Goal: Transaction & Acquisition: Purchase product/service

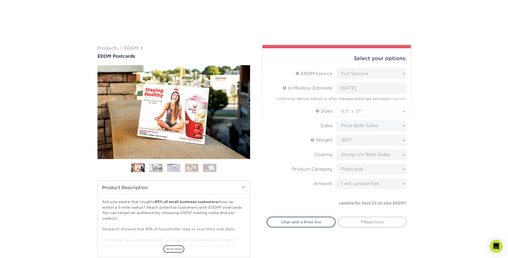
select select "full_service"
select select "6.50x12.00"
select select "9b7272e0-d6c8-4c3c-8e97-d3a1bcdab858"
select select "upload"
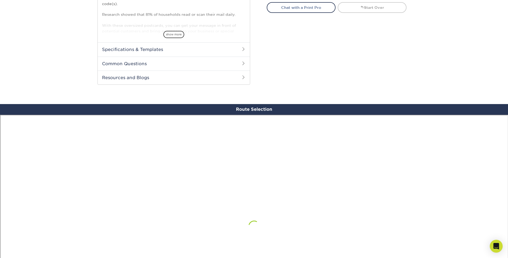
scroll to position [268, 0]
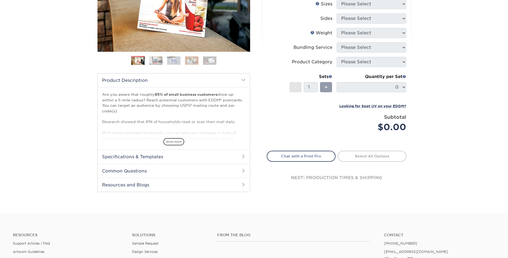
scroll to position [27, 0]
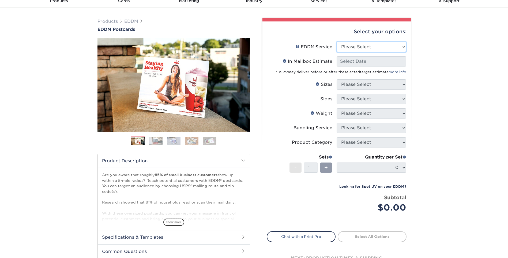
click at [389, 48] on select "Please Select Full Service Print Only" at bounding box center [372, 47] width 70 height 10
select select "full_service"
click at [337, 42] on select "Please Select Full Service Print Only" at bounding box center [372, 47] width 70 height 10
select select "-1"
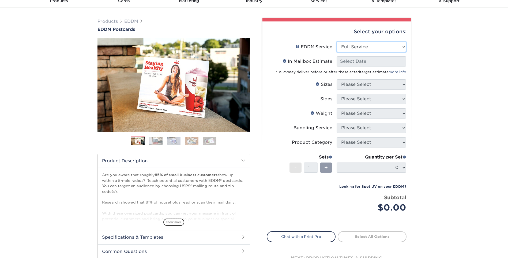
select select "-1"
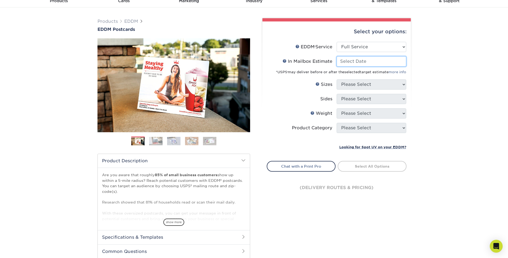
click at [384, 65] on input "In Mailbox Estimate Help In Mailbox Estimate" at bounding box center [372, 61] width 70 height 10
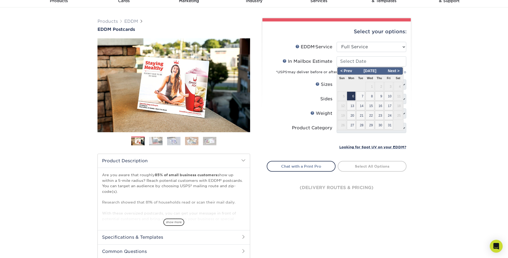
click at [353, 96] on span "6" at bounding box center [351, 95] width 9 height 9
type input "[DATE]"
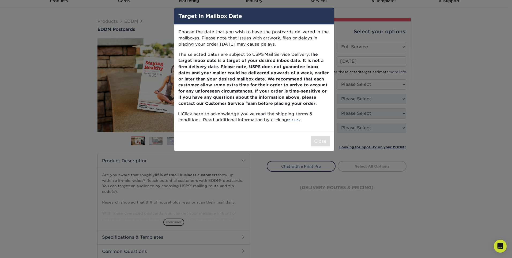
click at [179, 113] on input "checkbox" at bounding box center [179, 113] width 3 height 3
checkbox input "true"
click at [321, 141] on button "Close" at bounding box center [320, 141] width 19 height 10
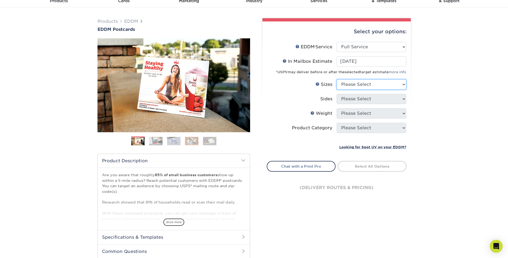
click at [380, 88] on select "Please Select 4.5" x 12" 6" x 12" 6.5" x 8" 6.5" x 9" 6.5" x 12" 7" x 8.5" 8" x…" at bounding box center [372, 84] width 70 height 10
select select "6.50x12.00"
click at [337, 79] on select "Please Select 4.5" x 12" 6" x 12" 6.5" x 8" 6.5" x 9" 6.5" x 12" 7" x 8.5" 8" x…" at bounding box center [372, 84] width 70 height 10
click at [351, 101] on select "Please Select Print Both Sides Print Front Only" at bounding box center [372, 99] width 70 height 10
select select "13abbda7-1d64-4f25-8bb2-c179b224825d"
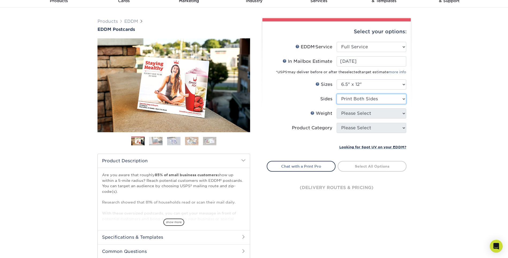
click at [337, 94] on select "Please Select Print Both Sides Print Front Only" at bounding box center [372, 99] width 70 height 10
drag, startPoint x: 360, startPoint y: 109, endPoint x: 362, endPoint y: 111, distance: 3.1
click at [360, 109] on select "Please Select 14PT 16PT" at bounding box center [372, 113] width 70 height 10
select select "16PT"
click at [337, 108] on select "Please Select 14PT 16PT" at bounding box center [372, 113] width 70 height 10
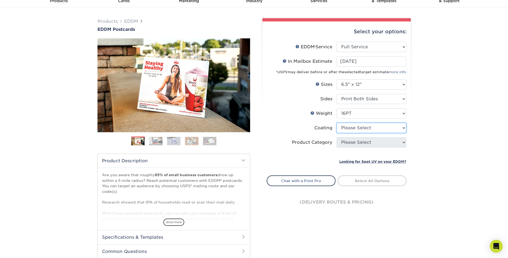
click at [370, 126] on select at bounding box center [372, 128] width 70 height 10
select select "ae367451-b2b8-45df-a344-0f05b6a12993"
click at [337, 123] on select at bounding box center [372, 128] width 70 height 10
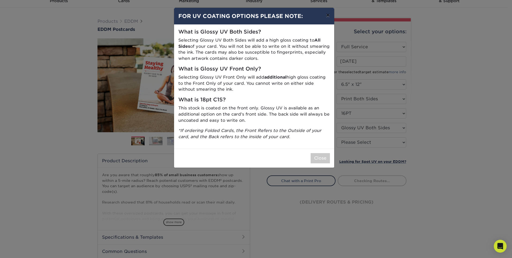
click at [327, 16] on button "×" at bounding box center [328, 15] width 12 height 15
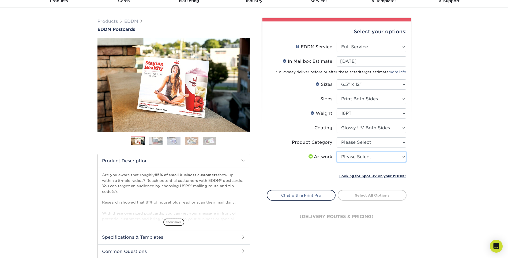
click at [385, 156] on select "Please Select I will upload files I need a design - $150" at bounding box center [372, 157] width 70 height 10
select select "upload"
click at [337, 152] on select "Please Select I will upload files I need a design - $150" at bounding box center [372, 157] width 70 height 10
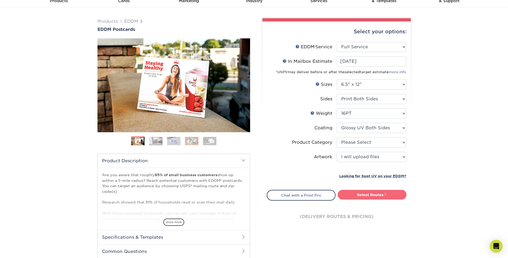
click at [381, 193] on link "Select Routes" at bounding box center [372, 195] width 69 height 10
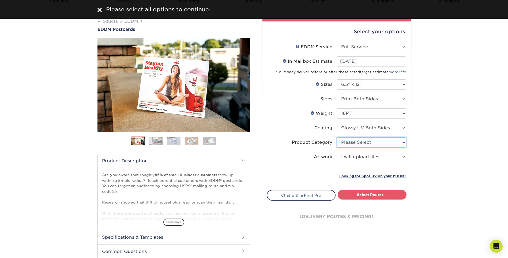
click at [374, 140] on select "Please Select Postcards" at bounding box center [372, 142] width 70 height 10
select select "9b7272e0-d6c8-4c3c-8e97-d3a1bcdab858"
click at [337, 137] on select "Please Select Postcards" at bounding box center [372, 142] width 70 height 10
click at [376, 198] on link "Select Routes" at bounding box center [372, 195] width 69 height 10
click at [376, 193] on link "Select Routes" at bounding box center [372, 195] width 69 height 10
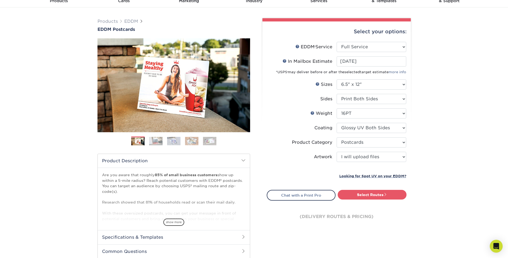
scroll to position [80, 0]
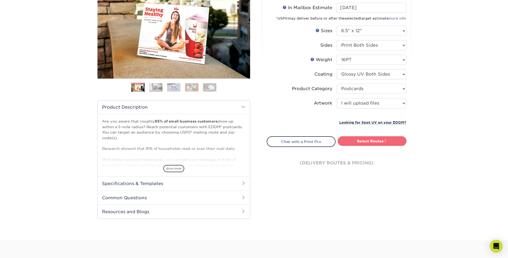
click at [392, 142] on link "Select Routes" at bounding box center [372, 141] width 69 height 10
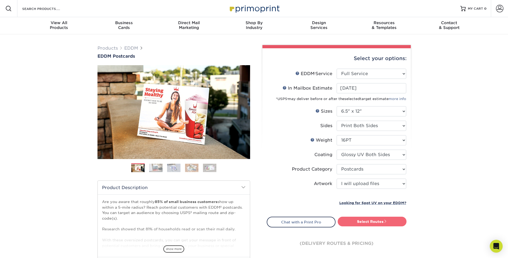
click at [372, 219] on link "Select Routes" at bounding box center [372, 222] width 69 height 10
click at [378, 181] on select "Please Select I will upload files I need a design - $150" at bounding box center [372, 183] width 70 height 10
click at [391, 86] on input "[DATE]" at bounding box center [372, 88] width 70 height 10
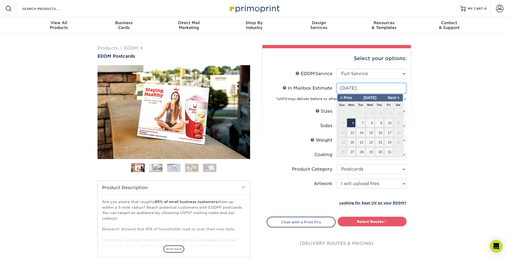
click at [393, 87] on input "[DATE]" at bounding box center [372, 88] width 70 height 10
click at [447, 95] on div "Products EDDM EDDM Postcards Previous Next" at bounding box center [254, 177] width 508 height 286
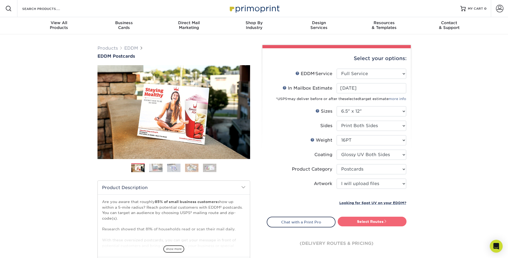
click at [364, 223] on link "Select Routes" at bounding box center [372, 222] width 69 height 10
click at [366, 223] on link "Select Routes" at bounding box center [372, 222] width 69 height 10
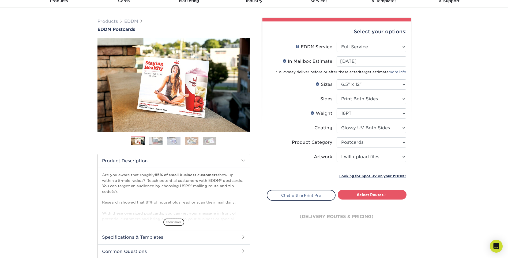
scroll to position [54, 0]
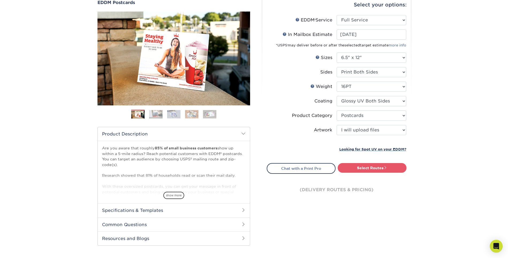
click at [242, 133] on span at bounding box center [243, 133] width 4 height 4
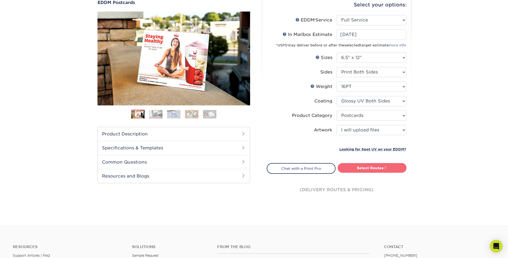
click at [384, 168] on link "Select Routes" at bounding box center [372, 168] width 69 height 10
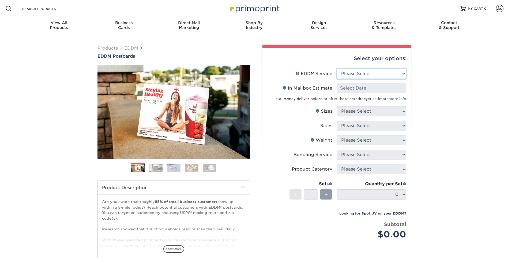
click at [381, 74] on select "Please Select Full Service Print Only" at bounding box center [372, 74] width 70 height 10
select select "full_service"
click at [337, 69] on select "Please Select Full Service Print Only" at bounding box center [372, 74] width 70 height 10
select select "-1"
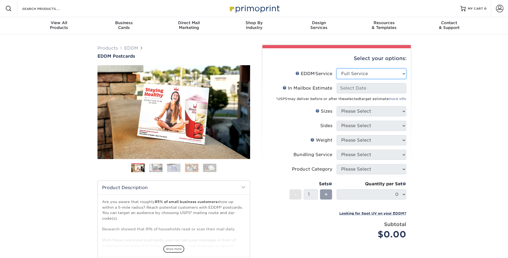
select select "-1"
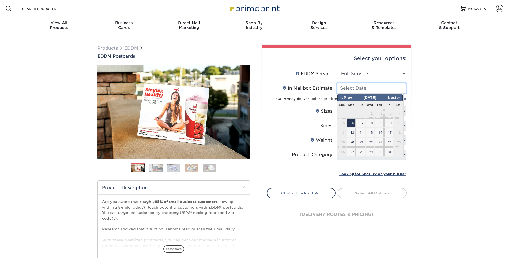
click at [375, 88] on input "In Mailbox Estimate Help In Mailbox Estimate" at bounding box center [372, 88] width 70 height 10
drag, startPoint x: 354, startPoint y: 123, endPoint x: 357, endPoint y: 111, distance: 12.5
click at [354, 123] on span "6" at bounding box center [351, 122] width 9 height 9
type input "[DATE]"
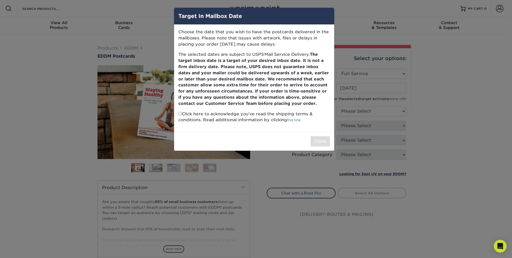
click at [187, 114] on p "Click here to acknowledge you’ve read the shipping terms & conditions. Read add…" at bounding box center [254, 117] width 152 height 12
click at [180, 114] on input "checkbox" at bounding box center [179, 113] width 3 height 3
checkbox input "true"
click at [325, 142] on button "Close" at bounding box center [320, 141] width 19 height 10
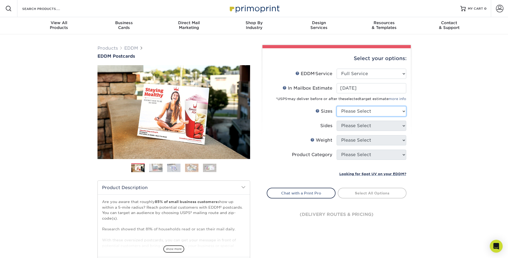
click at [368, 111] on select "Please Select 4.5" x 12" 6" x 12" 6.5" x 8" 6.5" x 9" 6.5" x 12" 7" x 8.5" 8" x…" at bounding box center [372, 111] width 70 height 10
click at [337, 106] on select "Please Select 4.5" x 12" 6" x 12" 6.5" x 8" 6.5" x 9" 6.5" x 12" 7" x 8.5" 8" x…" at bounding box center [372, 111] width 70 height 10
click at [373, 114] on select "Please Select 4.5" x 12" 6" x 12" 6.5" x 8" 6.5" x 9" 6.5" x 12" 7" x 8.5" 8" x…" at bounding box center [372, 111] width 70 height 10
select select "6.50x12.00"
click at [337, 106] on select "Please Select 4.5" x 12" 6" x 12" 6.5" x 8" 6.5" x 9" 6.5" x 12" 7" x 8.5" 8" x…" at bounding box center [372, 111] width 70 height 10
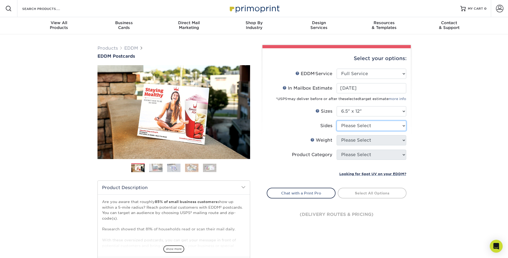
click at [370, 126] on select "Please Select Print Both Sides Print Front Only" at bounding box center [372, 126] width 70 height 10
select select "13abbda7-1d64-4f25-8bb2-c179b224825d"
click at [337, 121] on select "Please Select Print Both Sides Print Front Only" at bounding box center [372, 126] width 70 height 10
click at [393, 138] on select "Please Select 14PT 16PT" at bounding box center [372, 140] width 70 height 10
select select "16PT"
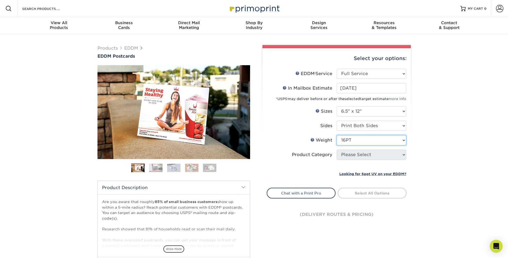
click at [337, 135] on select "Please Select 14PT 16PT" at bounding box center [372, 140] width 70 height 10
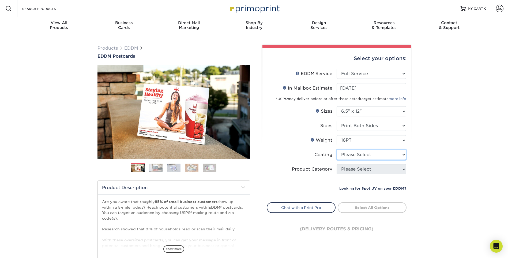
click at [373, 152] on select at bounding box center [372, 155] width 70 height 10
select select "ae367451-b2b8-45df-a344-0f05b6a12993"
click at [337, 150] on select at bounding box center [372, 155] width 70 height 10
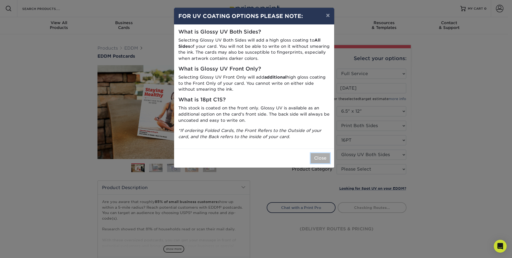
click at [326, 158] on button "Close" at bounding box center [320, 158] width 19 height 10
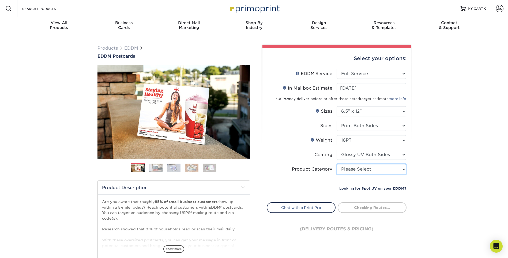
click at [370, 173] on select "Please Select Postcards" at bounding box center [372, 169] width 70 height 10
select select "9b7272e0-d6c8-4c3c-8e97-d3a1bcdab858"
click at [337, 164] on select "Please Select Postcards" at bounding box center [372, 169] width 70 height 10
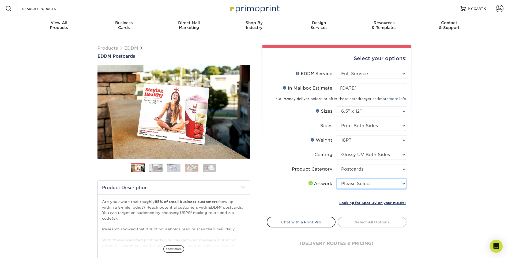
click at [389, 183] on select "Please Select I will upload files I need a design - $150" at bounding box center [372, 183] width 70 height 10
select select "upload"
click at [337, 178] on select "Please Select I will upload files I need a design - $150" at bounding box center [372, 183] width 70 height 10
click at [375, 219] on link "Select Routes" at bounding box center [372, 222] width 69 height 10
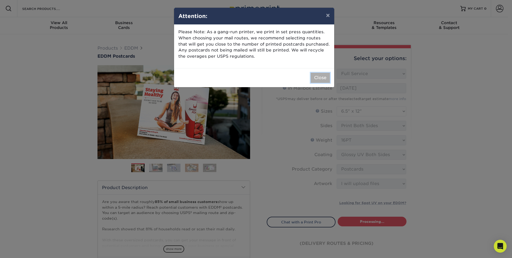
click at [320, 79] on button "Close" at bounding box center [320, 78] width 19 height 10
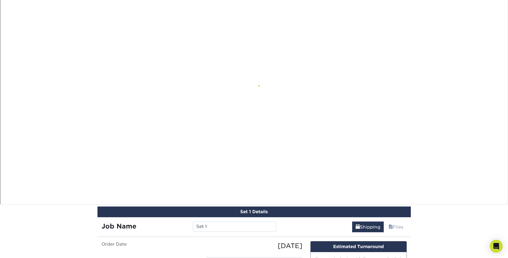
scroll to position [250, 0]
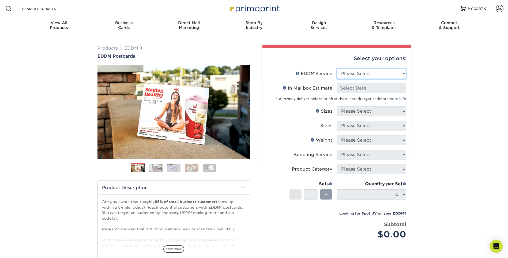
click at [385, 70] on select "Please Select Full Service Print Only" at bounding box center [372, 74] width 70 height 10
select select "full_service"
click at [337, 69] on select "Please Select Full Service Print Only" at bounding box center [372, 74] width 70 height 10
select select "-1"
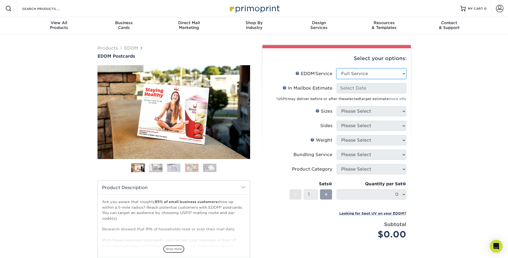
select select "-1"
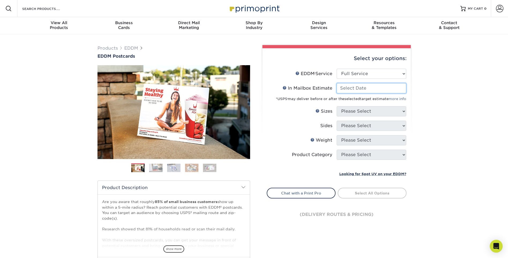
click at [373, 89] on input "In Mailbox Estimate Help In Mailbox Estimate" at bounding box center [372, 88] width 70 height 10
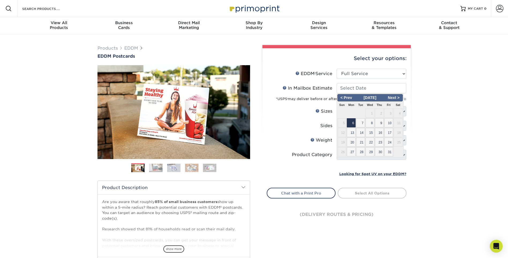
click at [352, 124] on span "6" at bounding box center [351, 122] width 9 height 9
type input "[DATE]"
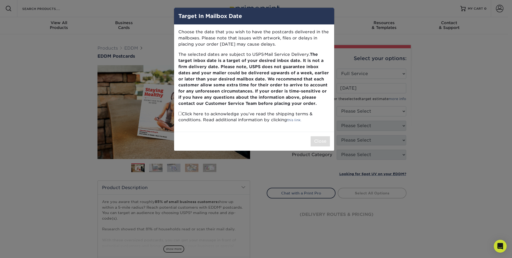
click at [181, 116] on p "Click here to acknowledge you’ve read the shipping terms & conditions. Read add…" at bounding box center [254, 117] width 152 height 12
click at [180, 114] on input "checkbox" at bounding box center [179, 113] width 3 height 3
checkbox input "true"
click at [319, 142] on button "Close" at bounding box center [320, 141] width 19 height 10
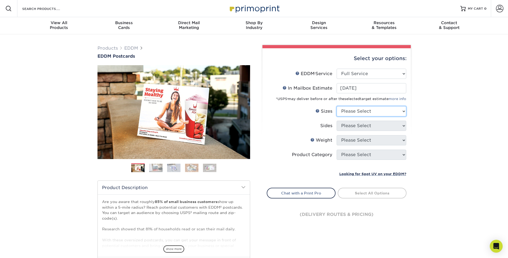
click at [360, 111] on select "Please Select 4.5" x 12" 6" x 12" 6.5" x 8" 6.5" x 9" 6.5" x 12" 7" x 8.5" 8" x…" at bounding box center [372, 111] width 70 height 10
select select "6.50x12.00"
click at [337, 106] on select "Please Select 4.5" x 12" 6" x 12" 6.5" x 8" 6.5" x 9" 6.5" x 12" 7" x 8.5" 8" x…" at bounding box center [372, 111] width 70 height 10
click at [364, 128] on select "Please Select Print Both Sides Print Front Only" at bounding box center [372, 126] width 70 height 10
select select "13abbda7-1d64-4f25-8bb2-c179b224825d"
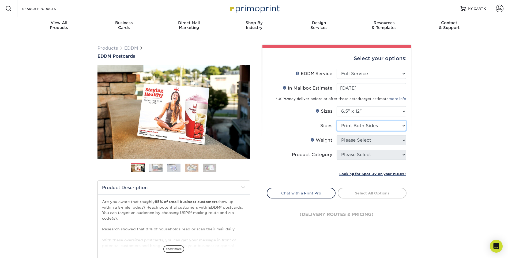
click at [337, 121] on select "Please Select Print Both Sides Print Front Only" at bounding box center [372, 126] width 70 height 10
click at [371, 140] on select "Please Select 14PT 16PT" at bounding box center [372, 140] width 70 height 10
select select "16PT"
click at [337, 135] on select "Please Select 14PT 16PT" at bounding box center [372, 140] width 70 height 10
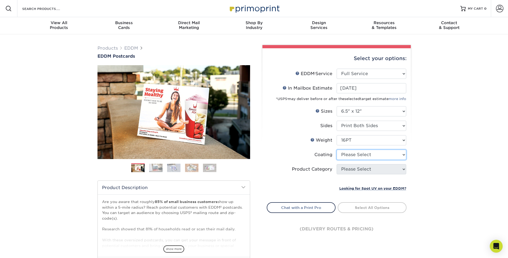
click at [362, 153] on select at bounding box center [372, 155] width 70 height 10
select select "ae367451-b2b8-45df-a344-0f05b6a12993"
click at [337, 150] on select at bounding box center [372, 155] width 70 height 10
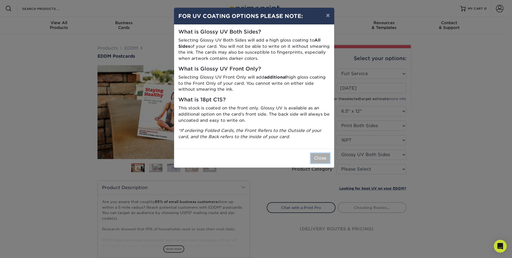
click at [322, 161] on button "Close" at bounding box center [320, 158] width 19 height 10
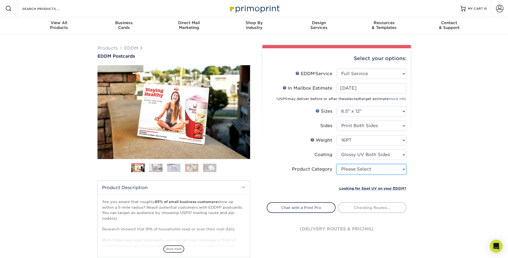
click at [356, 172] on select "Please Select Postcards" at bounding box center [372, 169] width 70 height 10
select select "9b7272e0-d6c8-4c3c-8e97-d3a1bcdab858"
click at [337, 164] on select "Please Select Postcards" at bounding box center [372, 169] width 70 height 10
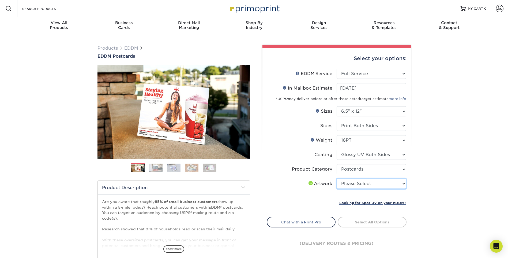
click at [392, 183] on select "Please Select I will upload files I need a design - $150" at bounding box center [372, 183] width 70 height 10
select select "upload"
click at [337, 178] on select "Please Select I will upload files I need a design - $150" at bounding box center [372, 183] width 70 height 10
click at [364, 220] on link "Select Routes" at bounding box center [372, 222] width 69 height 10
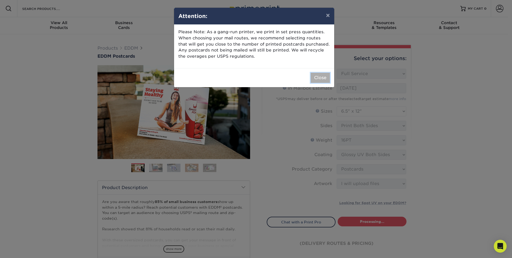
click at [317, 79] on button "Close" at bounding box center [320, 78] width 19 height 10
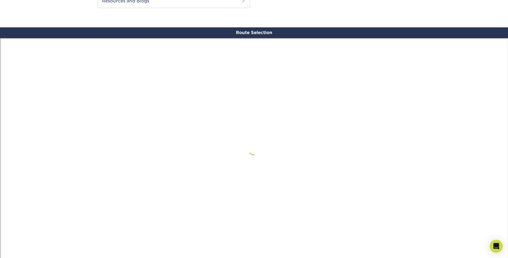
scroll to position [302, 0]
